Goal: Task Accomplishment & Management: Use online tool/utility

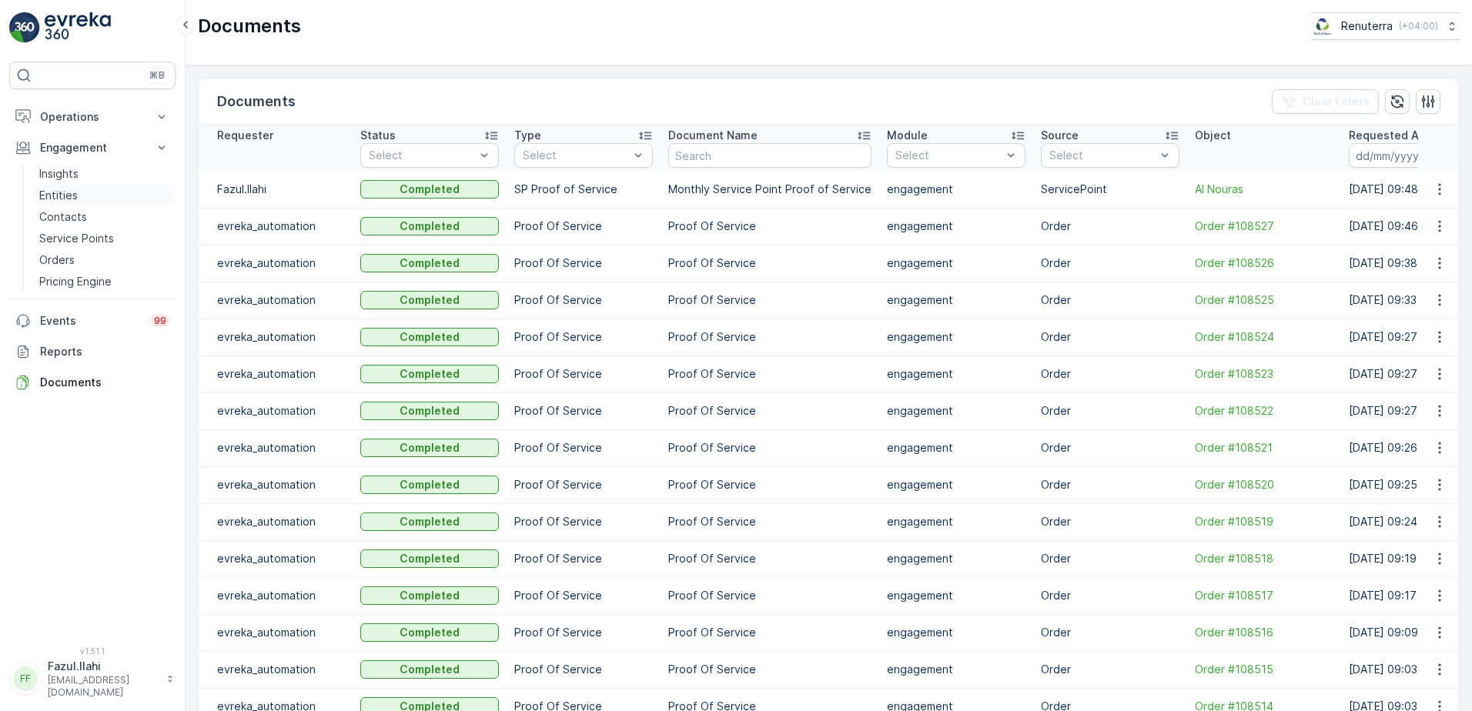
drag, startPoint x: 65, startPoint y: 243, endPoint x: 151, endPoint y: 200, distance: 96.1
click at [65, 243] on p "Service Points" at bounding box center [76, 238] width 75 height 15
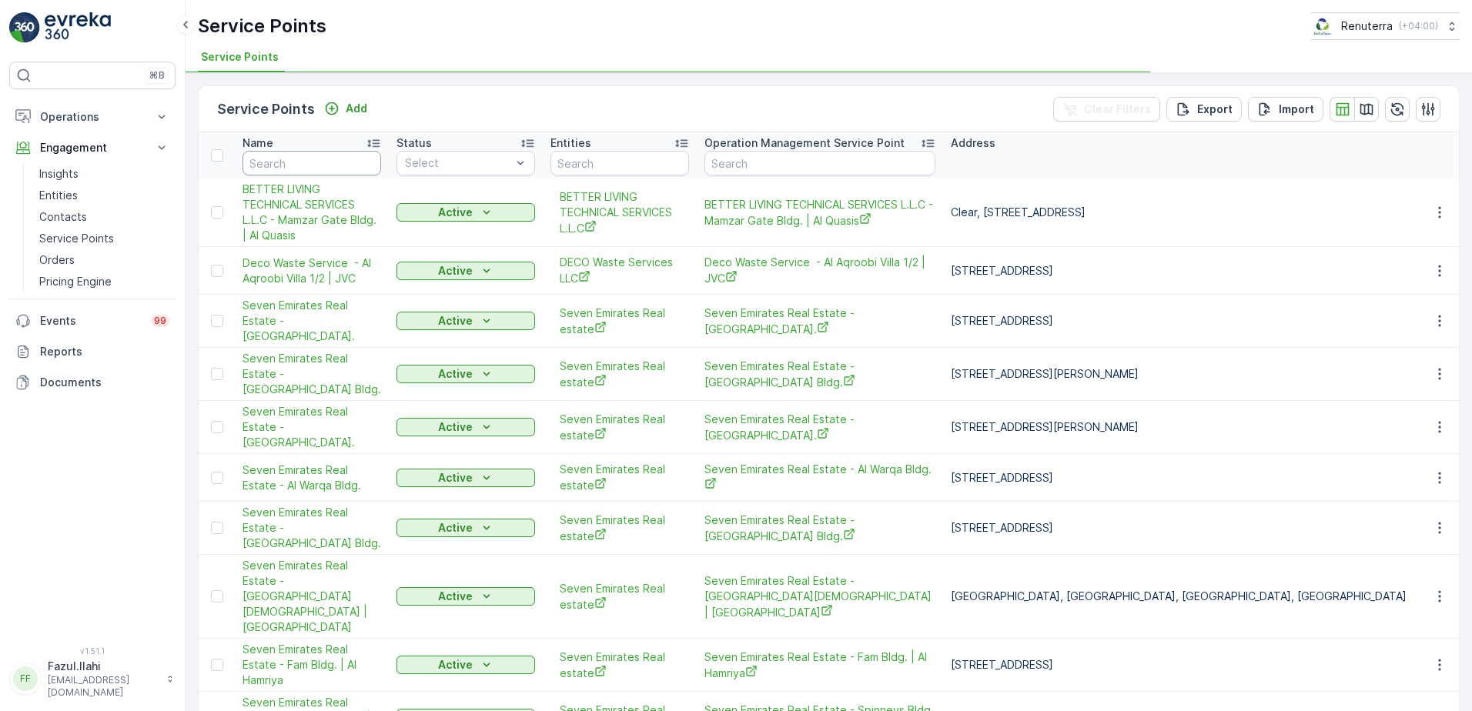
click at [319, 161] on input "text" at bounding box center [312, 163] width 139 height 25
type input "d"
click at [300, 170] on input "d" at bounding box center [312, 163] width 139 height 25
type input "dotless"
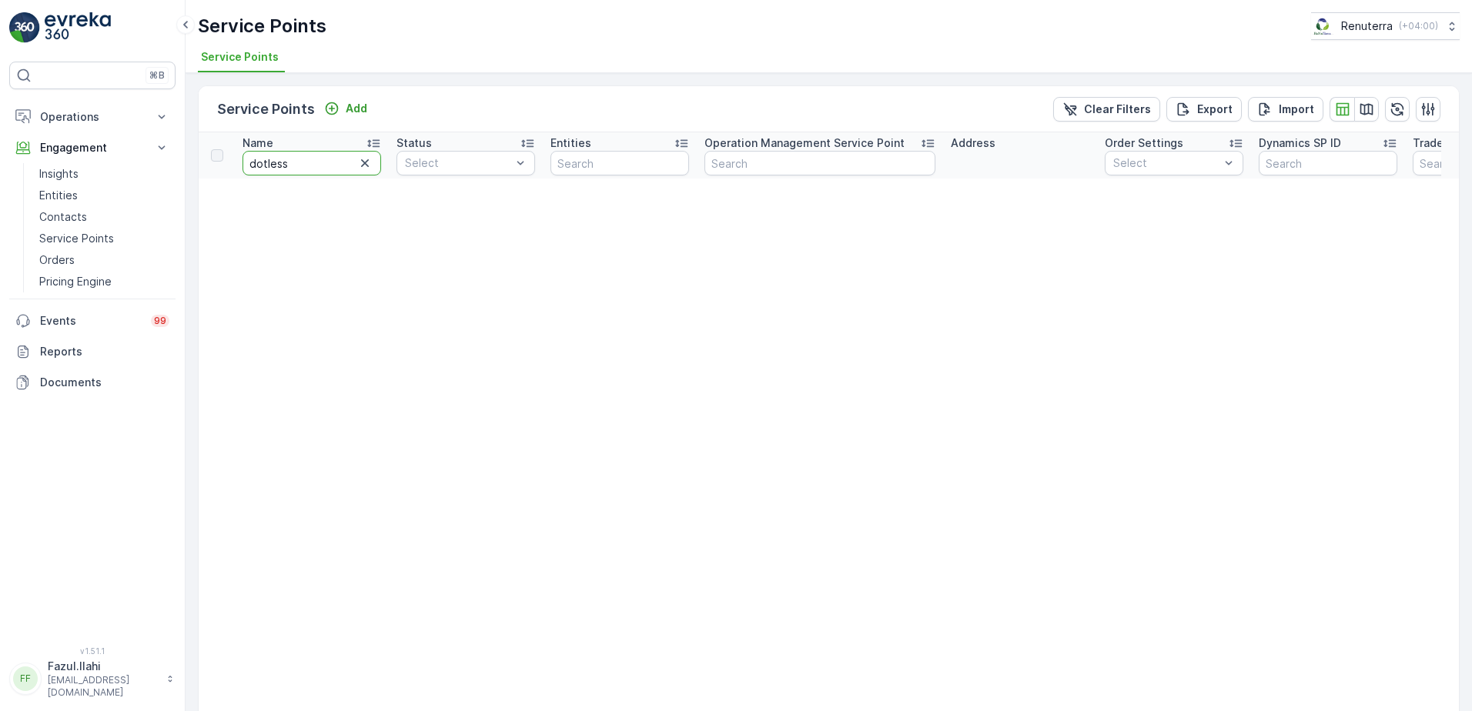
click at [263, 166] on input "dotless" at bounding box center [312, 163] width 139 height 25
type input "dottless"
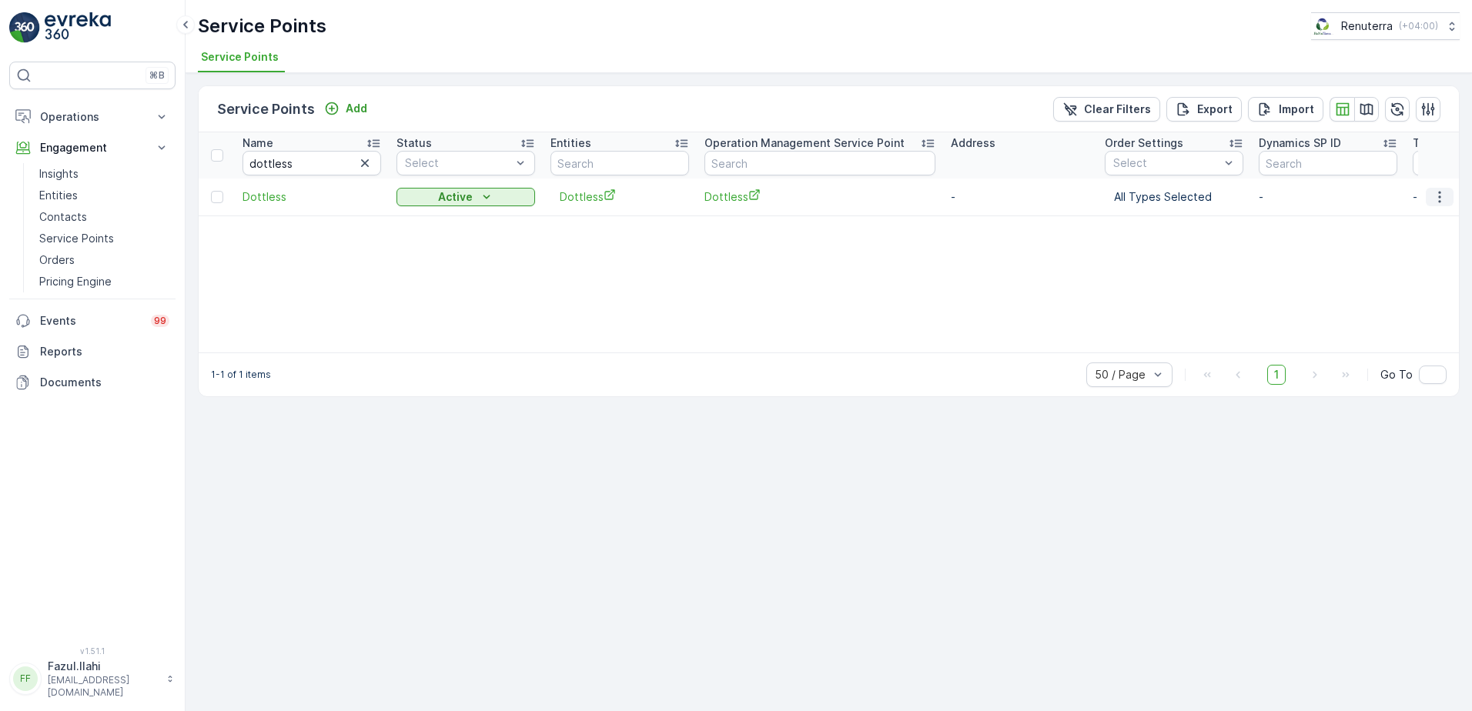
click at [1434, 199] on icon "button" at bounding box center [1439, 196] width 15 height 15
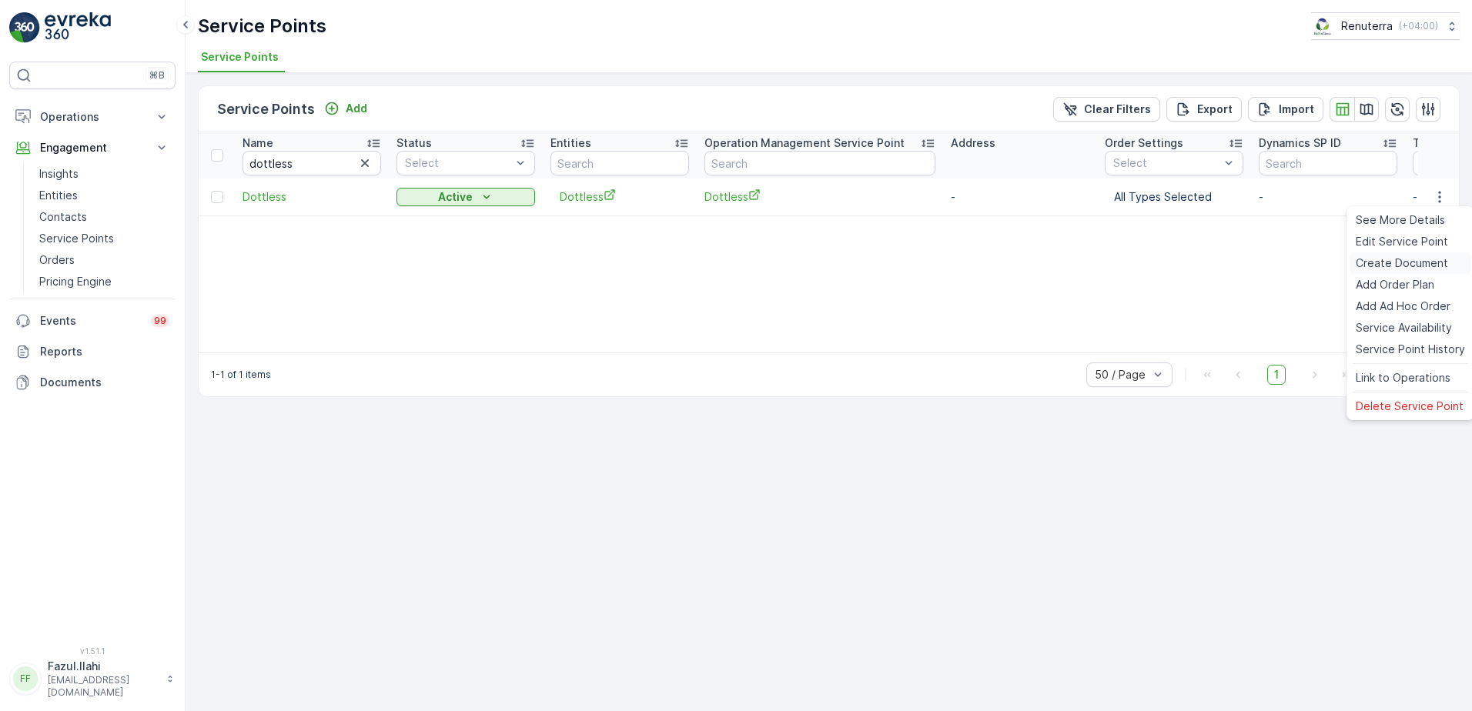
click at [1377, 268] on span "Create Document" at bounding box center [1402, 263] width 92 height 15
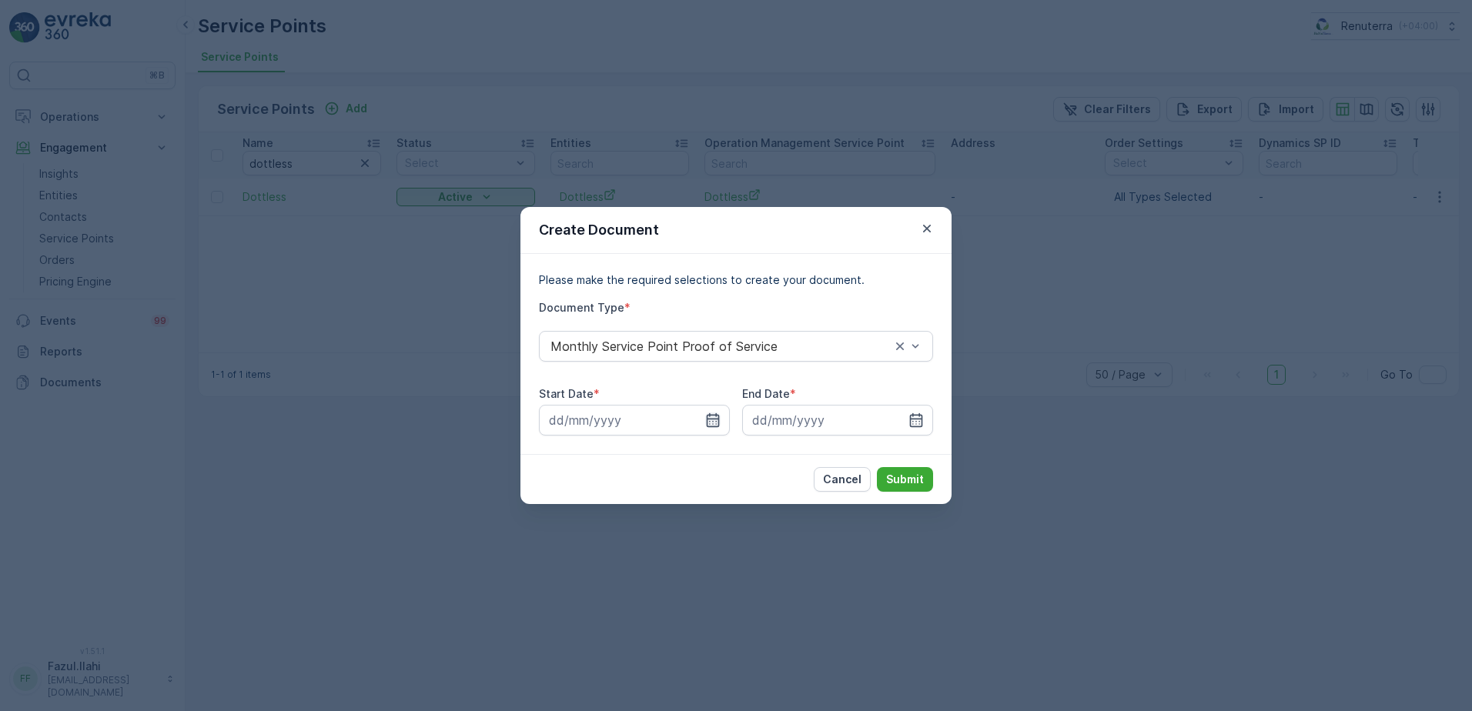
click at [718, 418] on icon "button" at bounding box center [713, 420] width 13 height 14
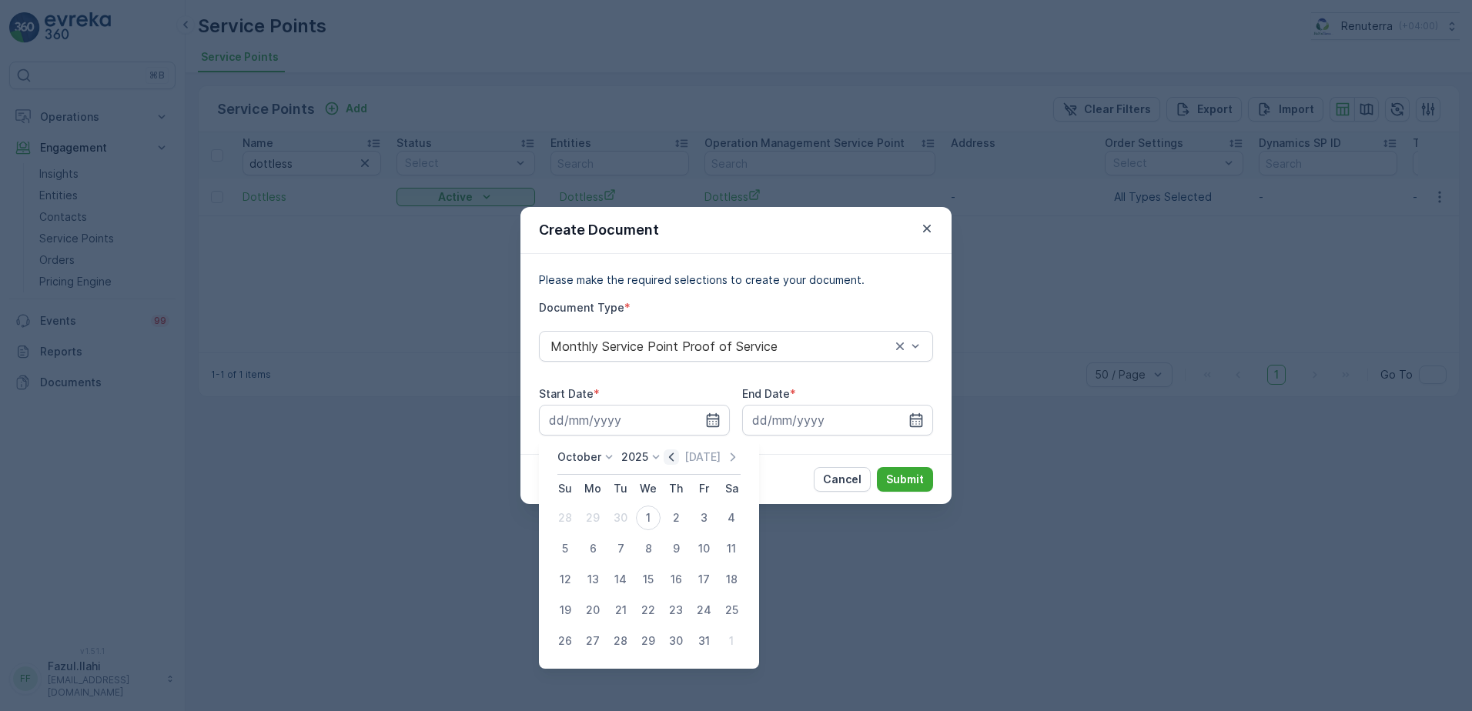
click at [674, 459] on icon "button" at bounding box center [671, 457] width 5 height 8
click at [594, 520] on div "1" at bounding box center [593, 518] width 25 height 25
type input "[DATE]"
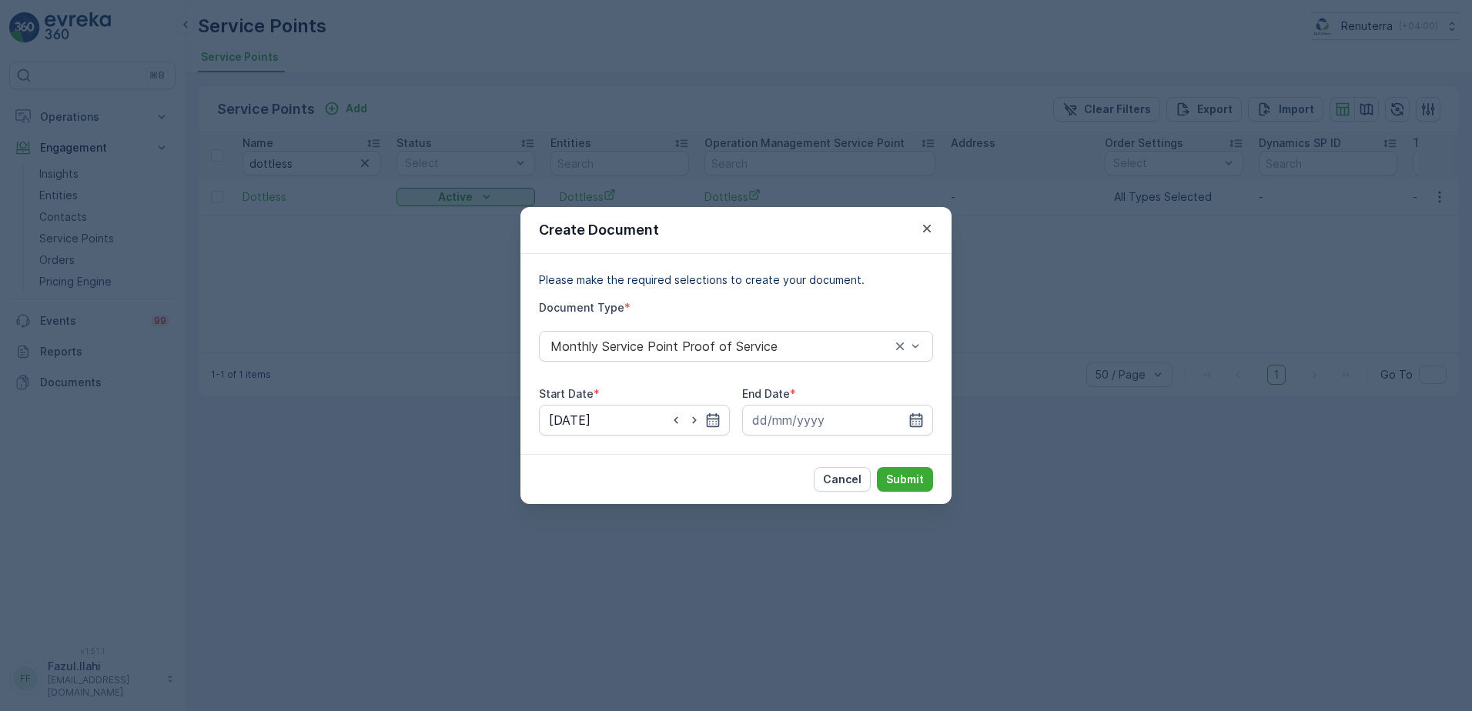
click at [908, 421] on icon "button" at bounding box center [915, 420] width 15 height 15
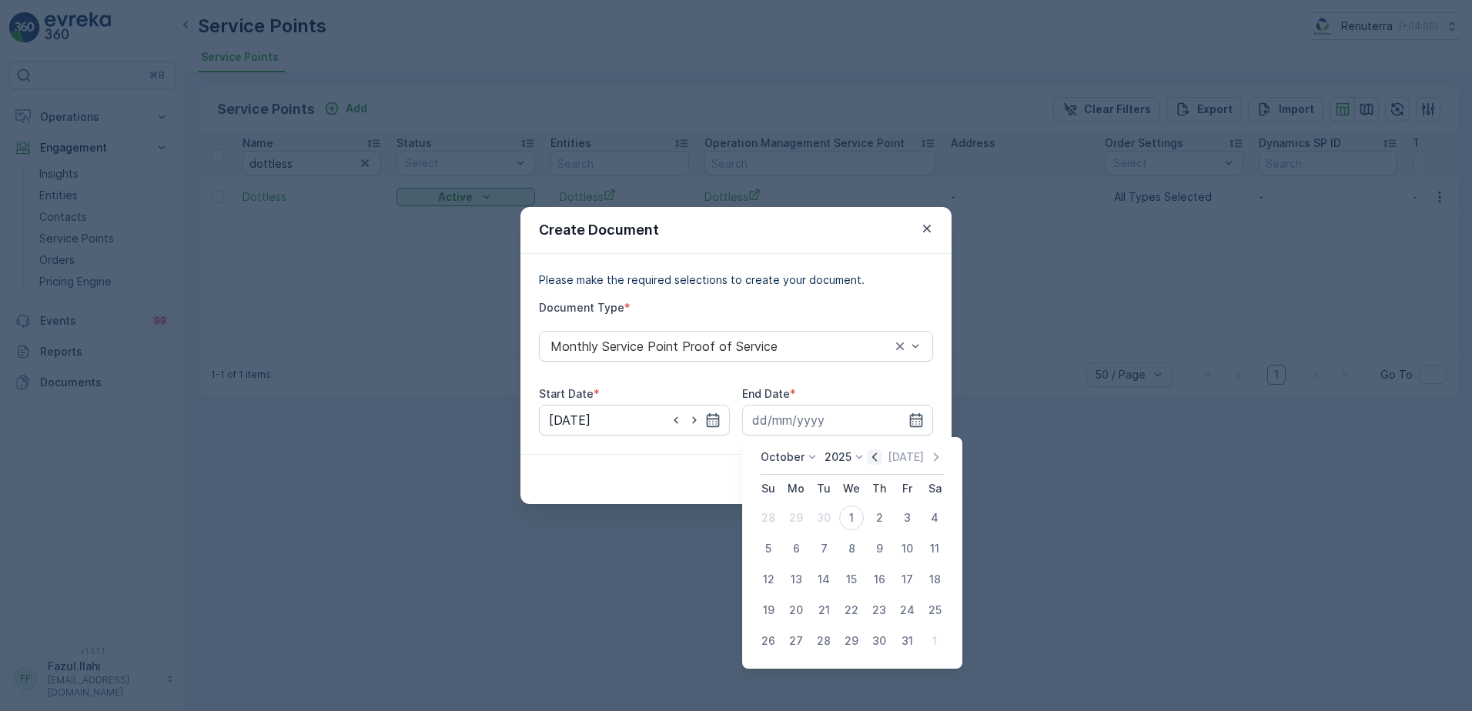
click at [873, 460] on icon "button" at bounding box center [874, 457] width 15 height 15
click at [827, 646] on div "30" at bounding box center [823, 641] width 25 height 25
type input "[DATE]"
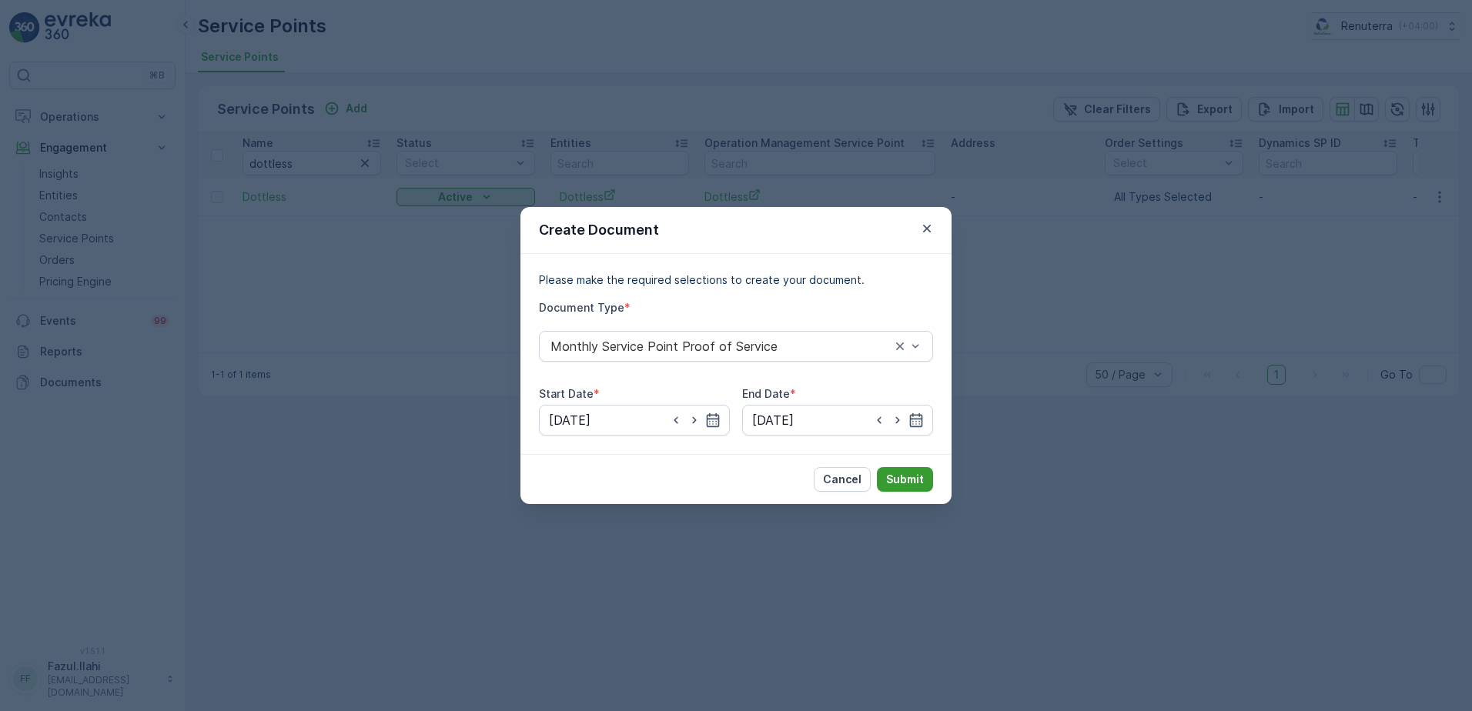
click at [915, 472] on p "Submit" at bounding box center [905, 479] width 38 height 15
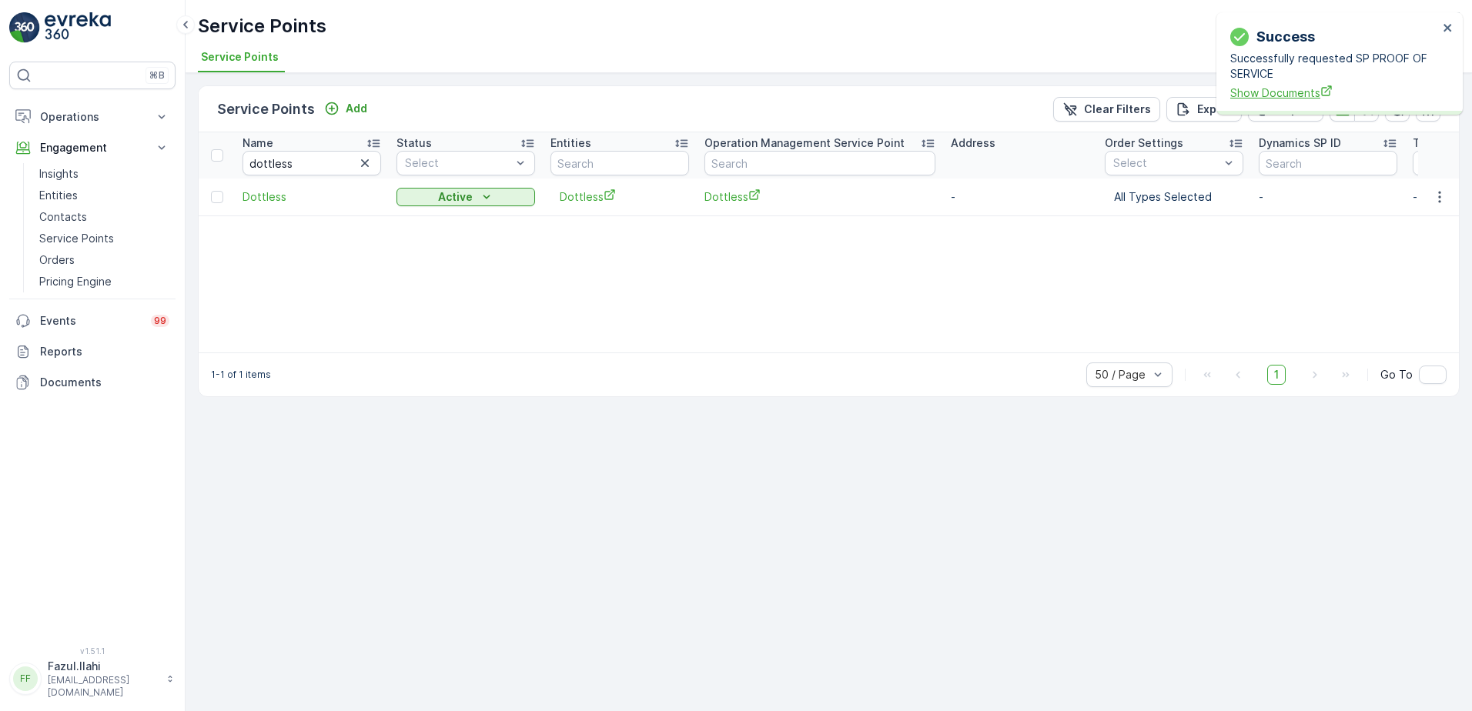
click at [1302, 88] on span "Show Documents" at bounding box center [1334, 93] width 208 height 16
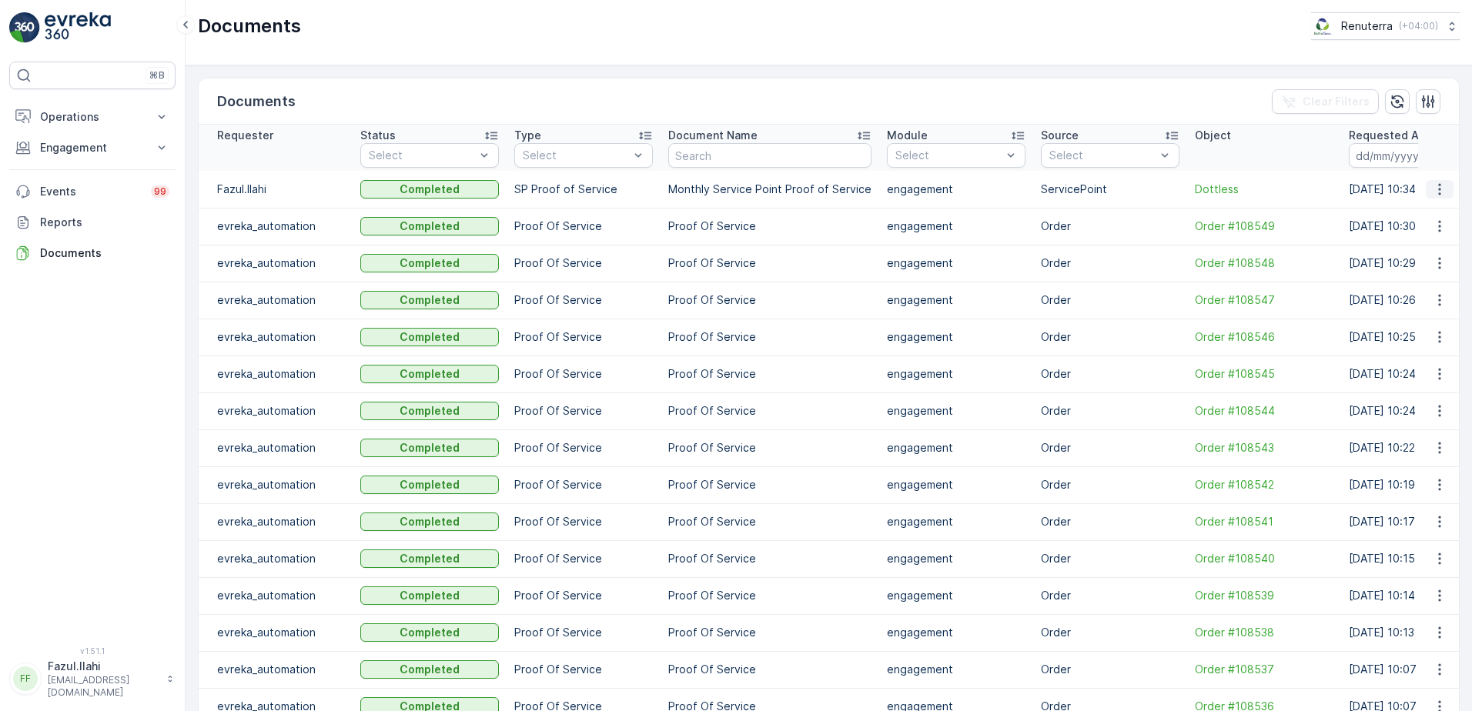
drag, startPoint x: 1439, startPoint y: 206, endPoint x: 1437, endPoint y: 186, distance: 19.3
click at [1437, 186] on icon "button" at bounding box center [1439, 189] width 15 height 15
click at [1429, 209] on span "See Details" at bounding box center [1435, 212] width 59 height 15
